Goal: Task Accomplishment & Management: Manage account settings

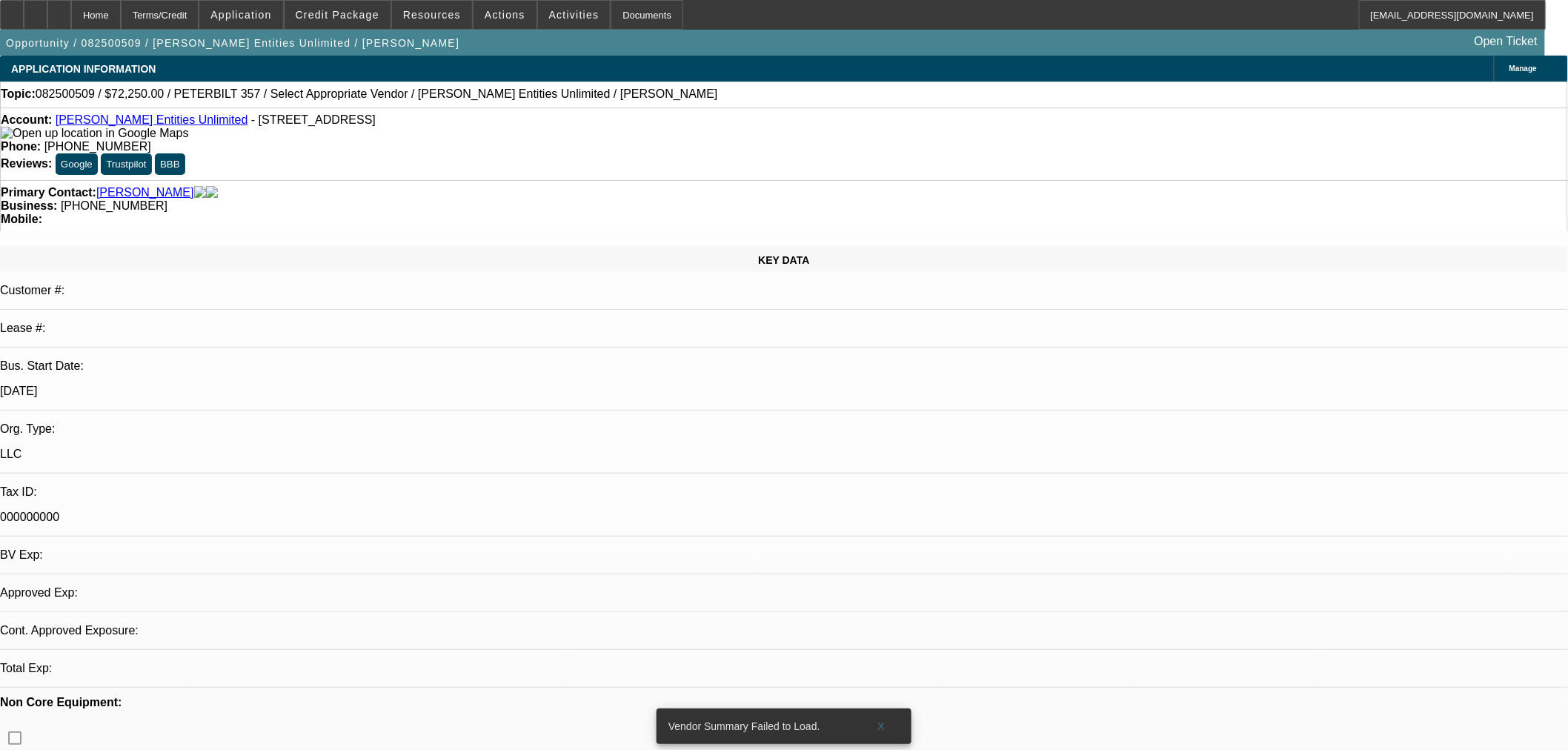
select select "0.15"
select select "2"
select select "0"
select select "6"
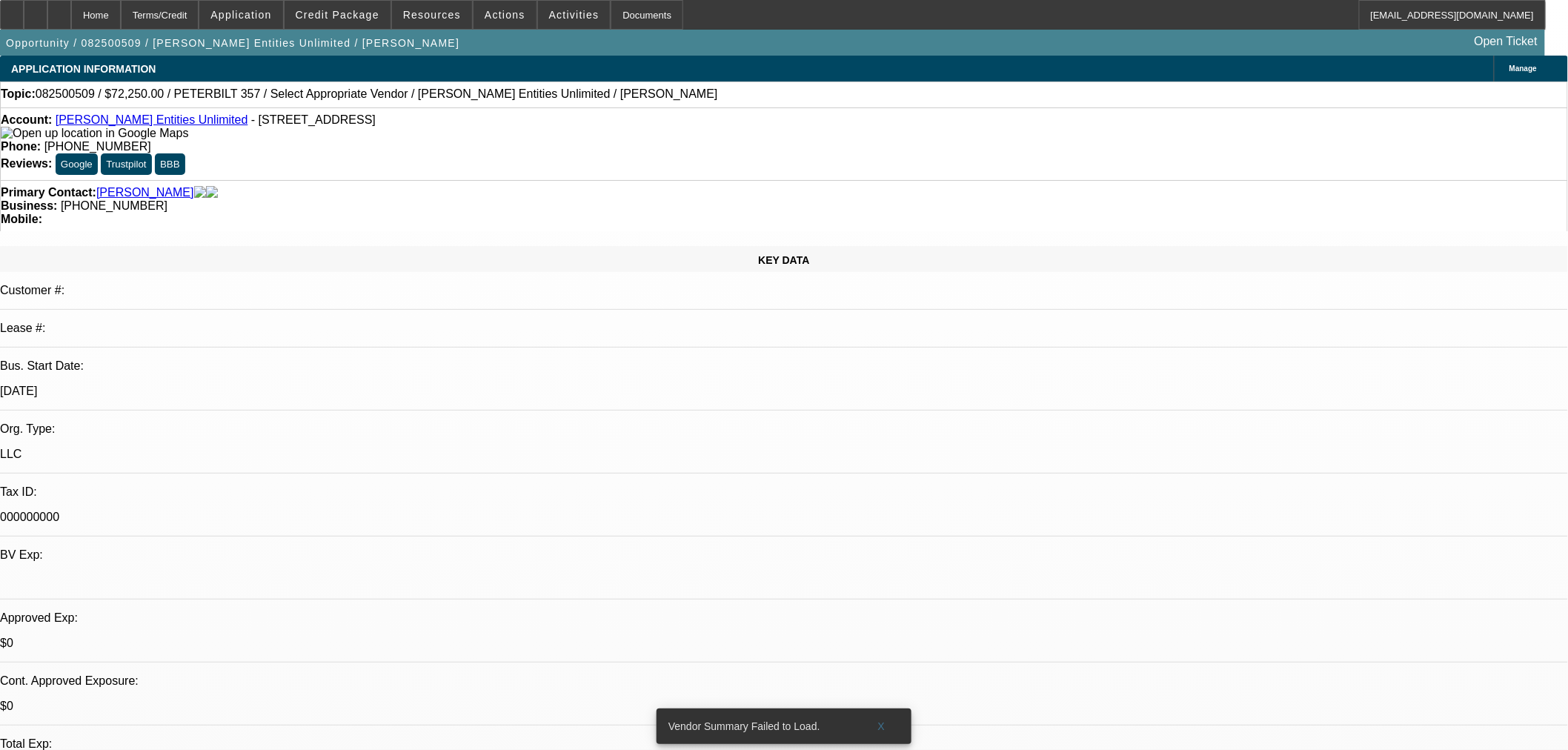
radio input "true"
type textarea "Never heard back from the currency rep on this one. Close out [DATE] if no upda…"
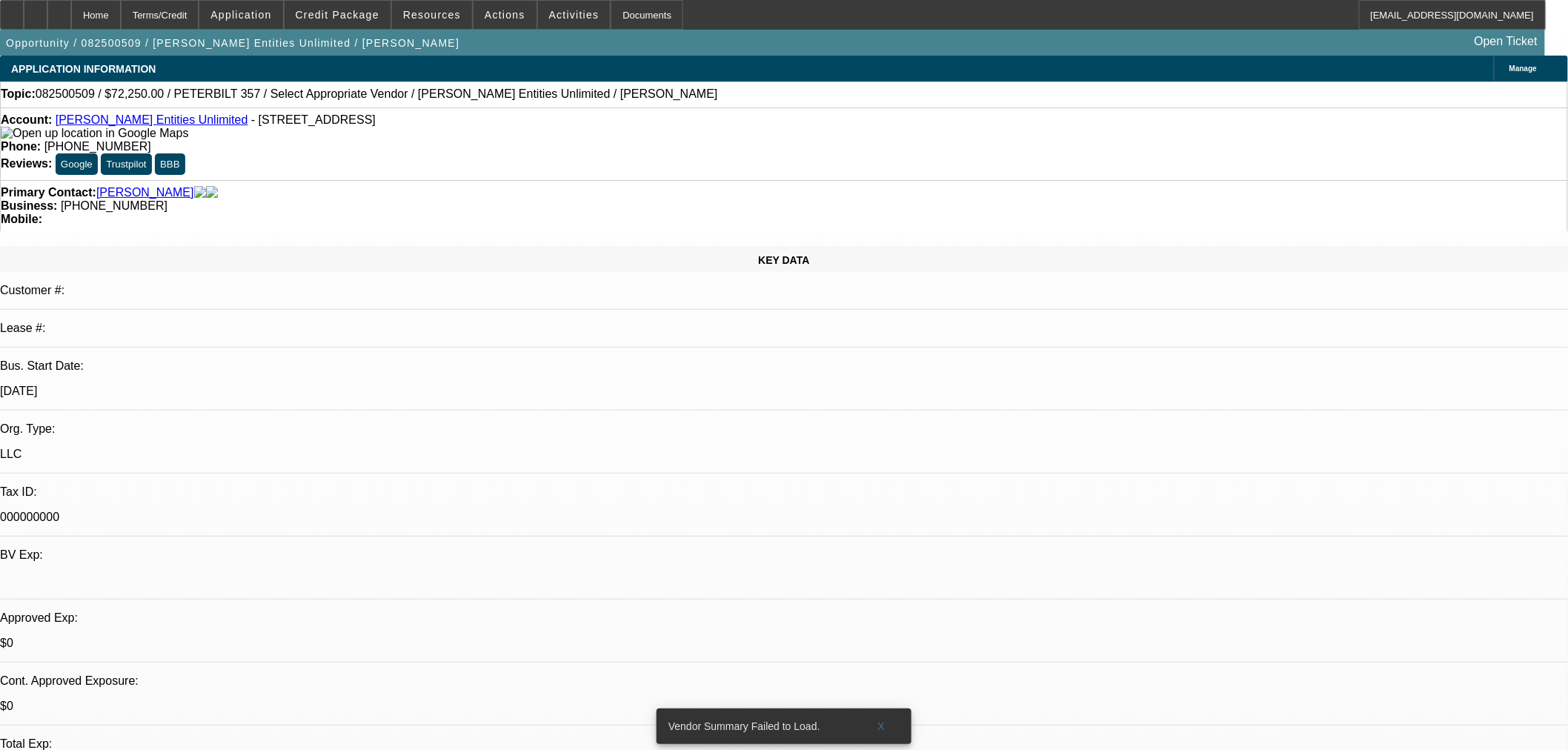
radio input "true"
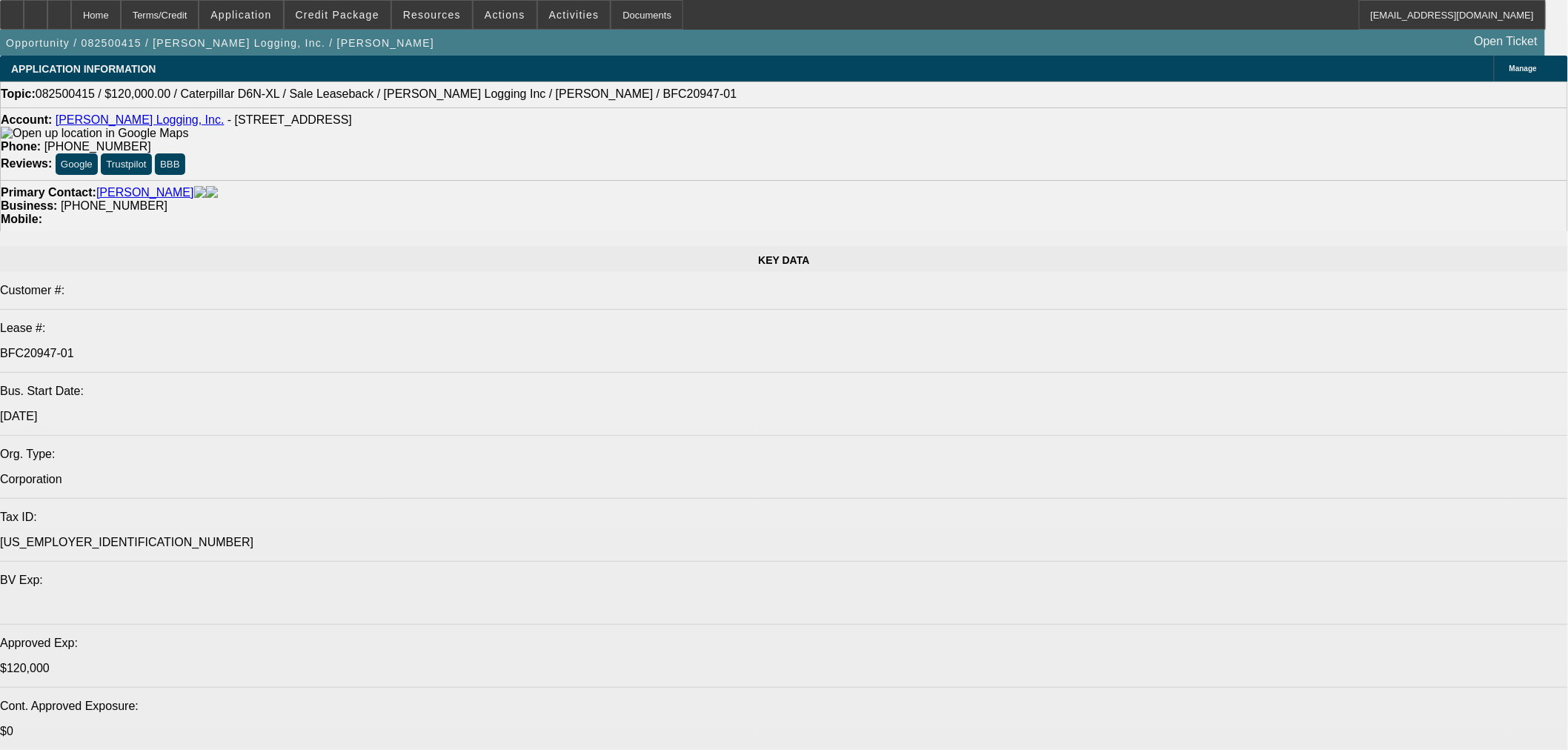
select select "0"
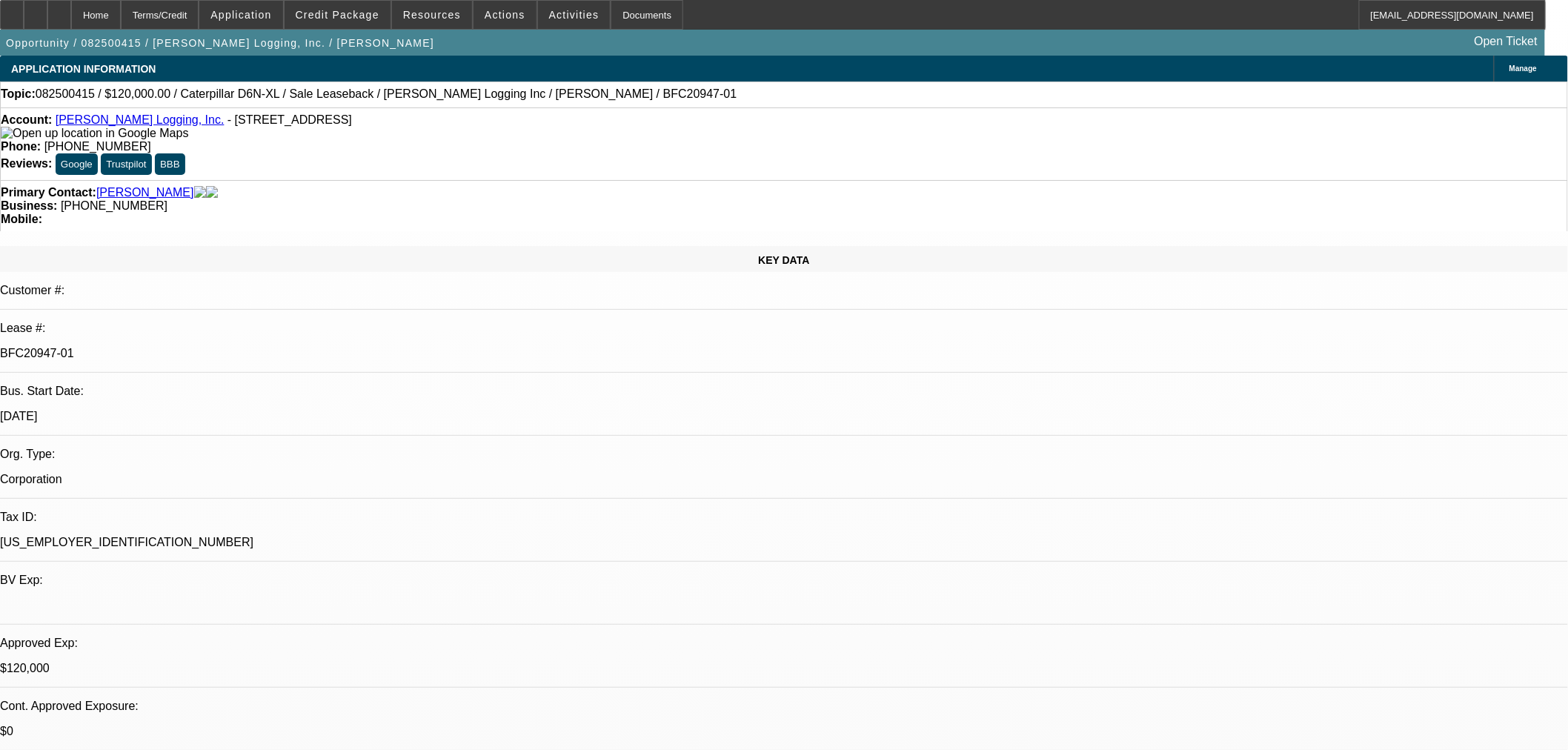
select select "2"
select select "0"
select select "6"
select select "0"
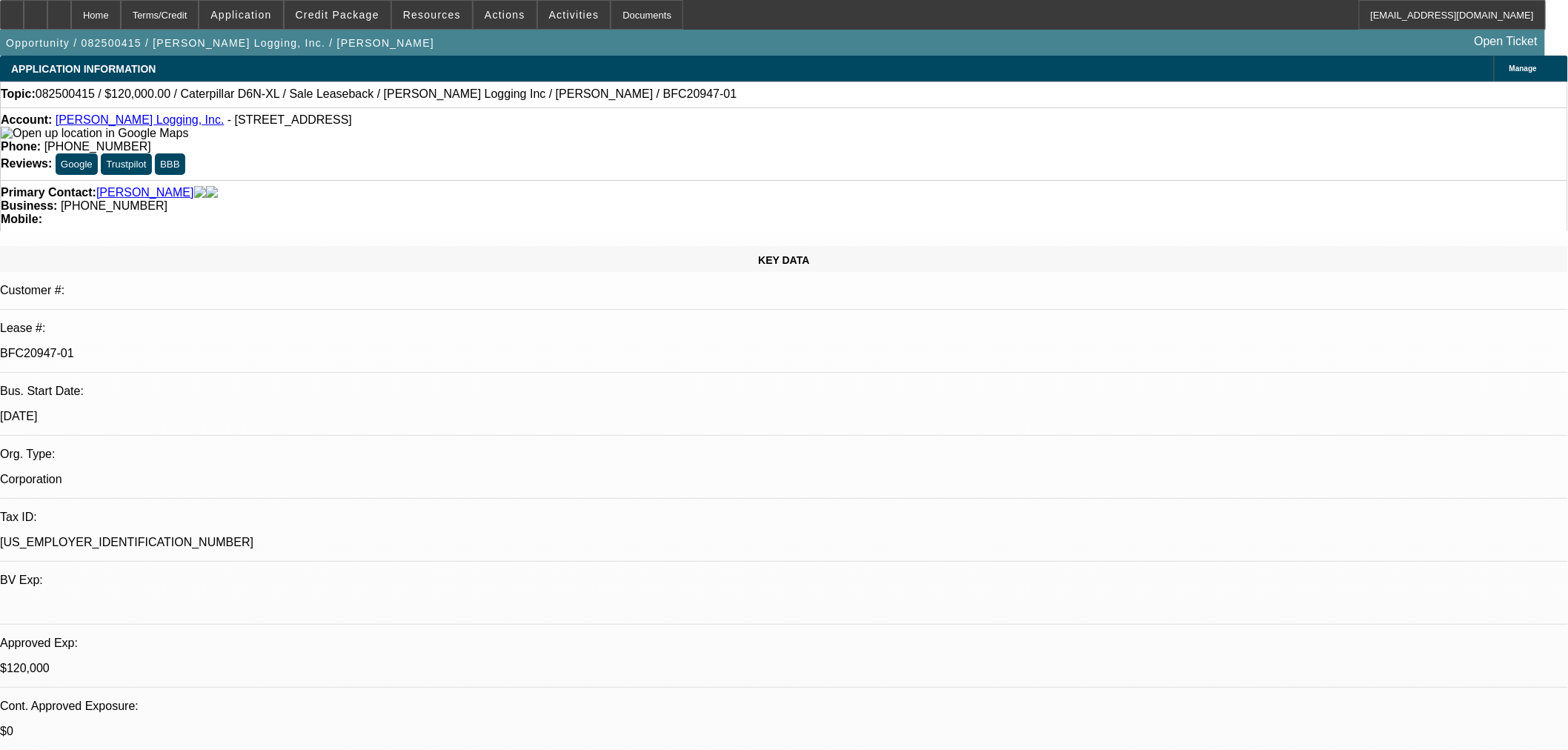
select select "2"
select select "0"
select select "6"
select select "0"
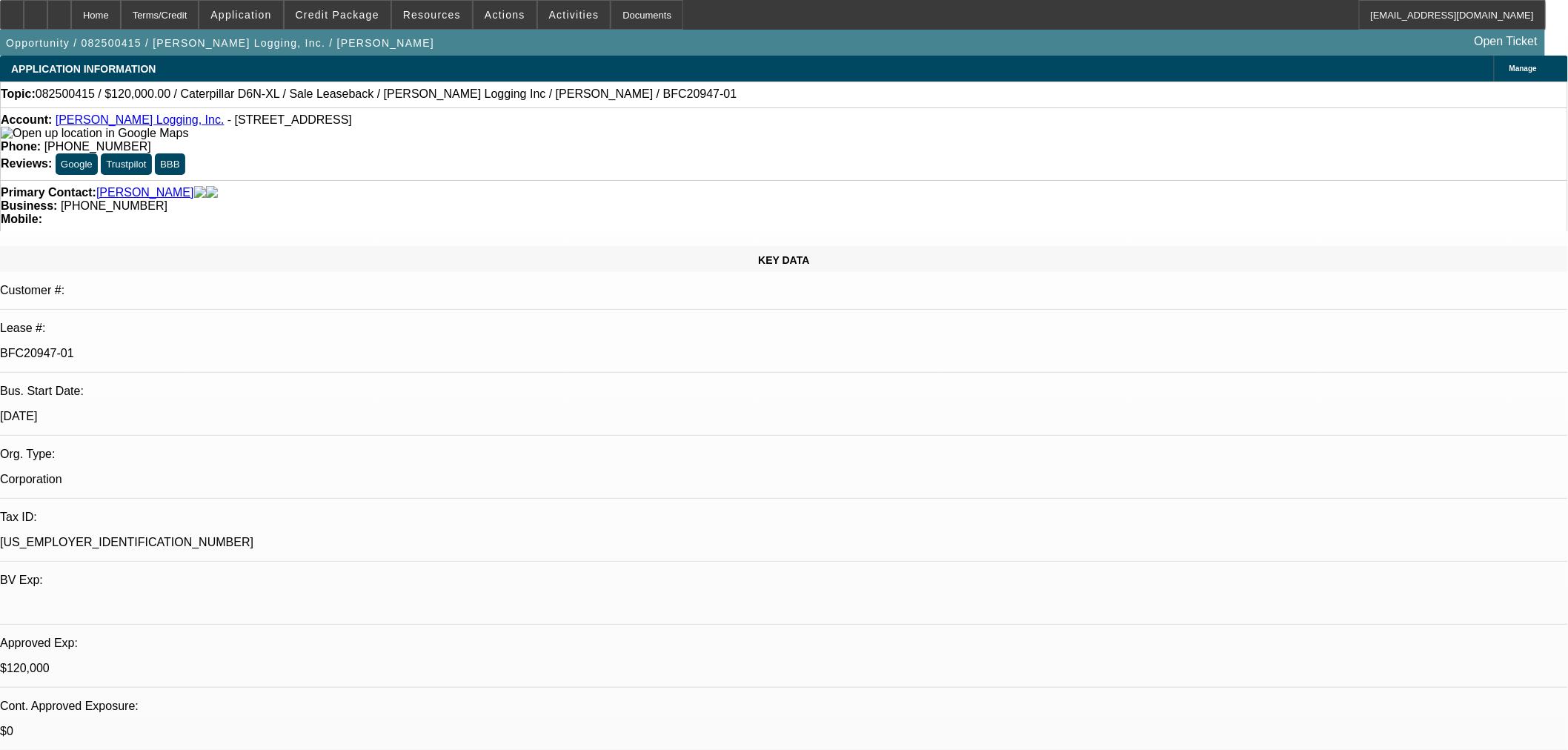
select select "2"
select select "0"
select select "6"
select select "0"
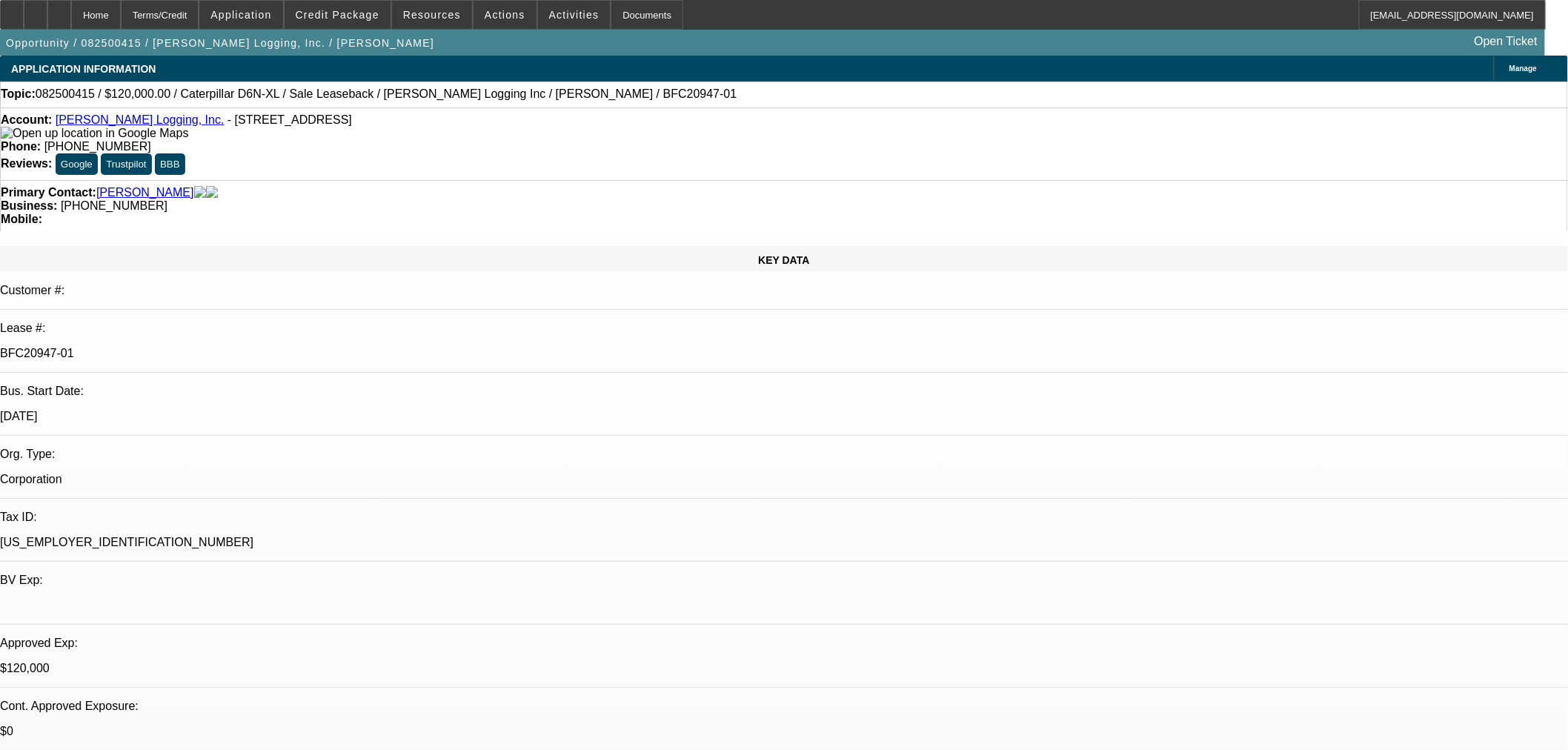
select select "2"
select select "0"
select select "6"
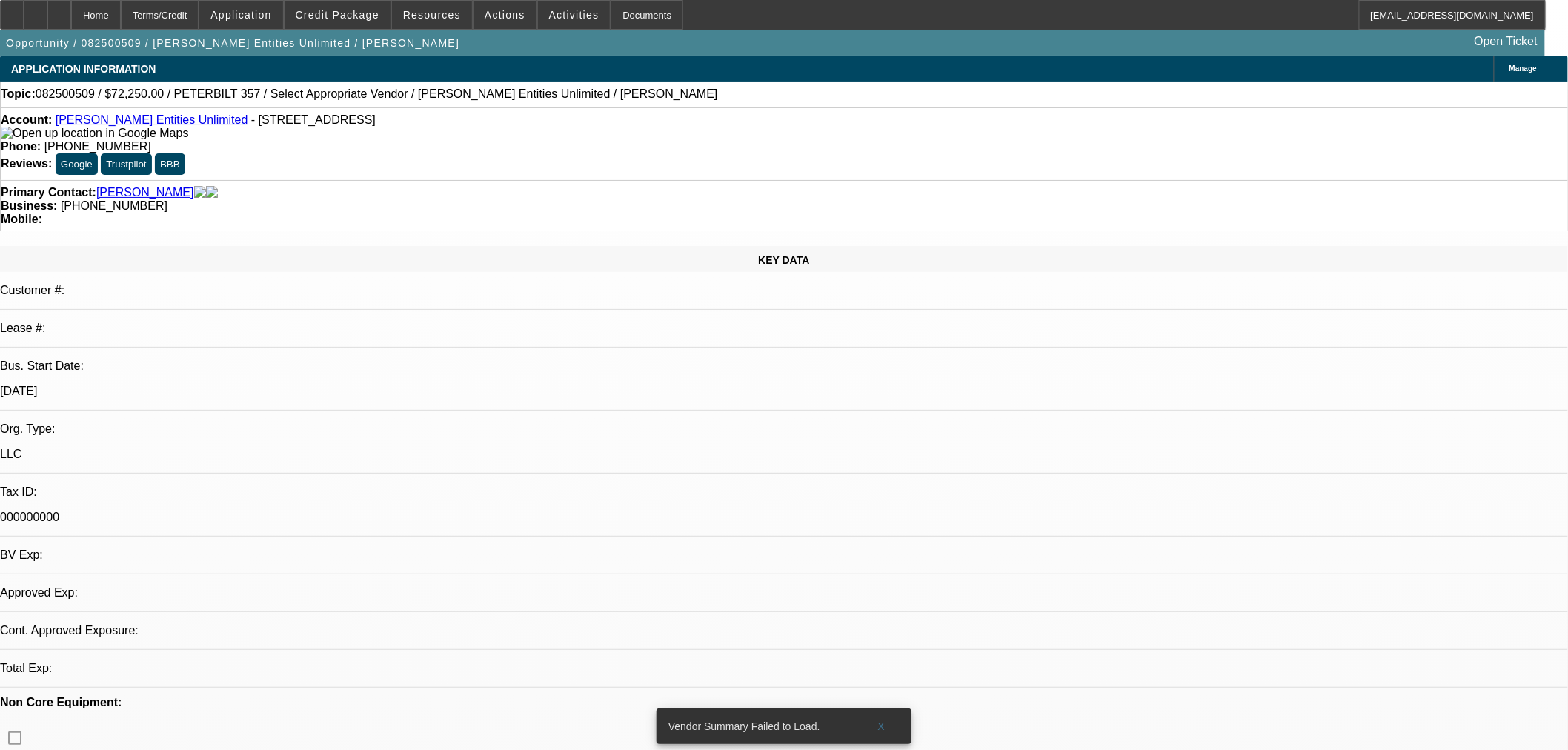
select select "0.15"
select select "2"
select select "0"
select select "6"
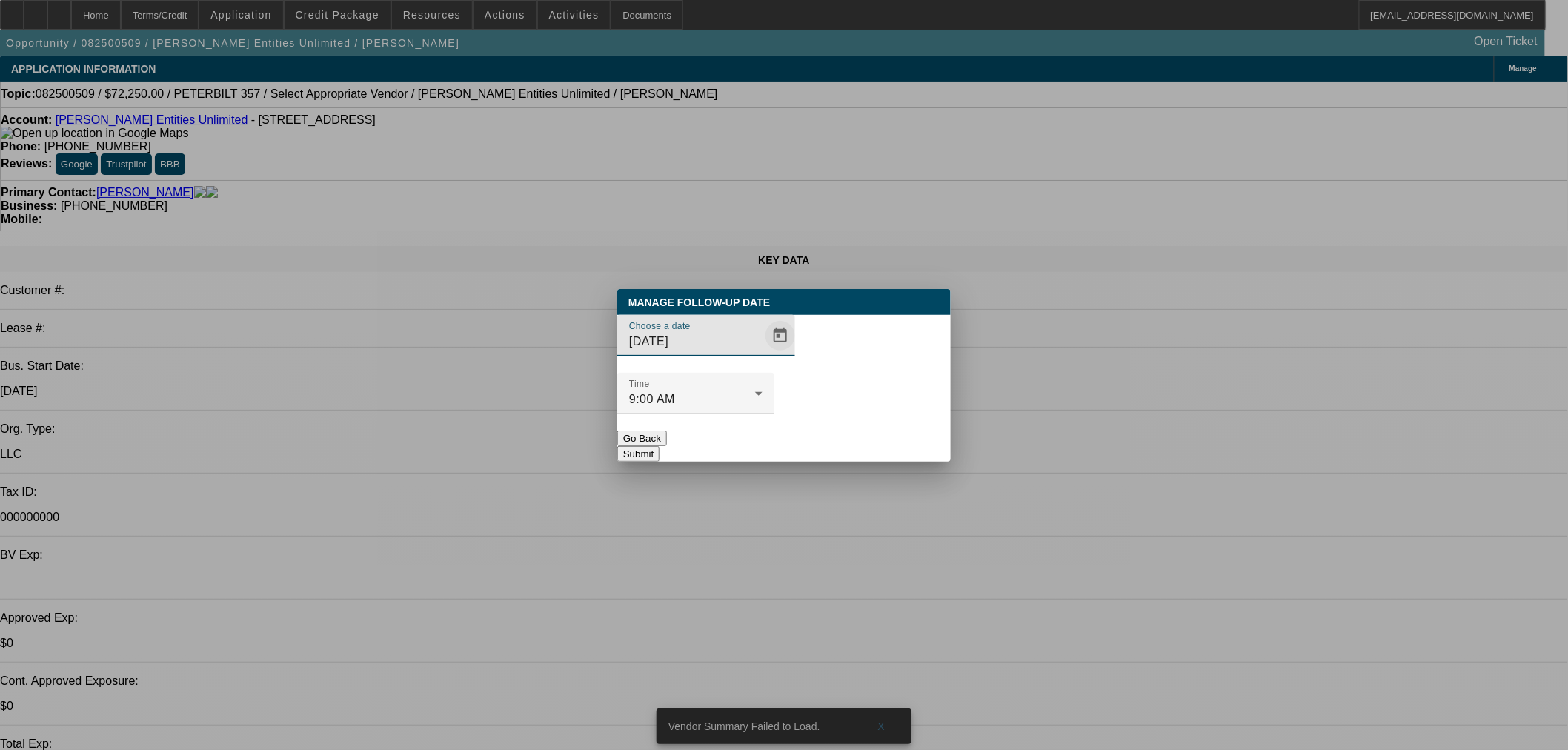
click at [762, 354] on span "Open calendar" at bounding box center [780, 336] width 36 height 36
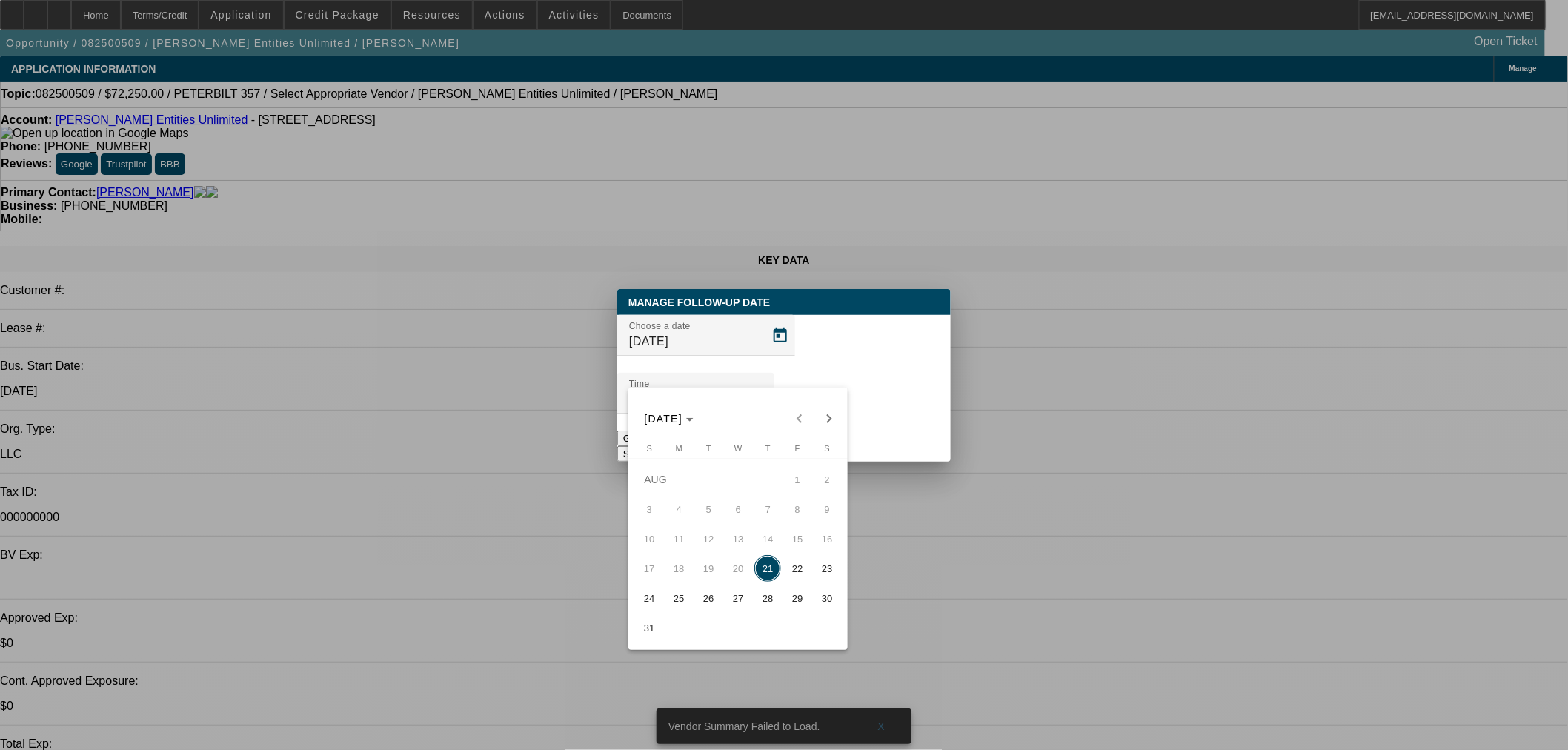
click at [742, 602] on span "27" at bounding box center [737, 598] width 26 height 26
type input "[DATE]"
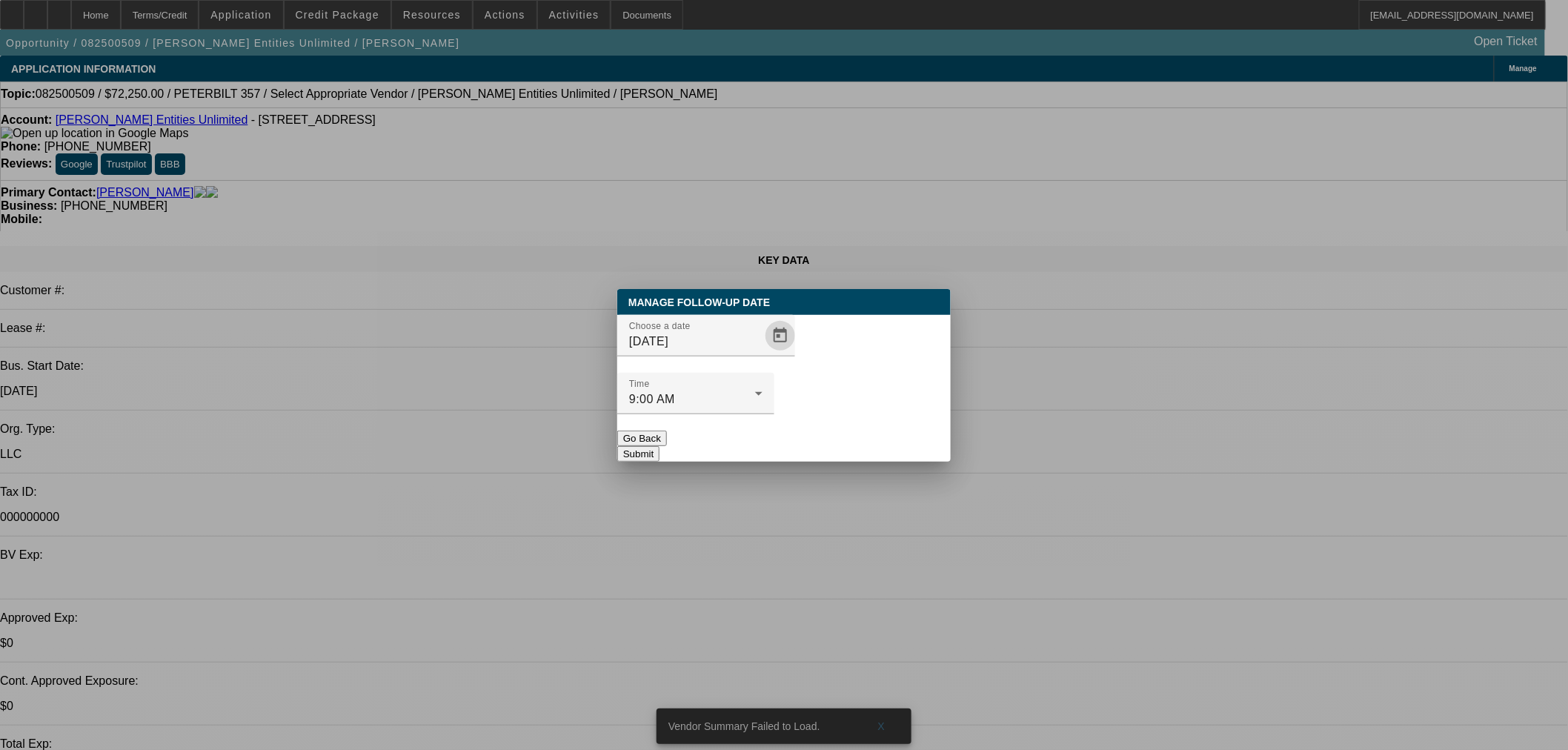
click at [660, 446] on button "Submit" at bounding box center [638, 454] width 42 height 16
